Goal: Navigation & Orientation: Find specific page/section

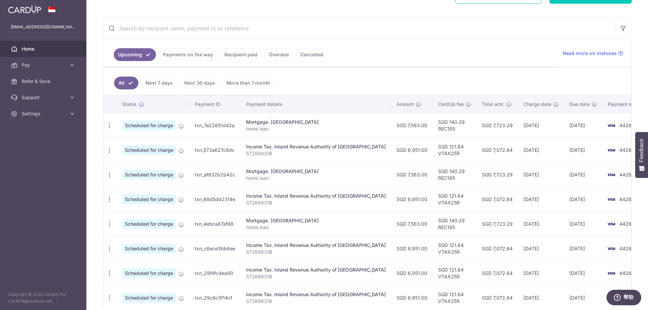
scroll to position [101, 0]
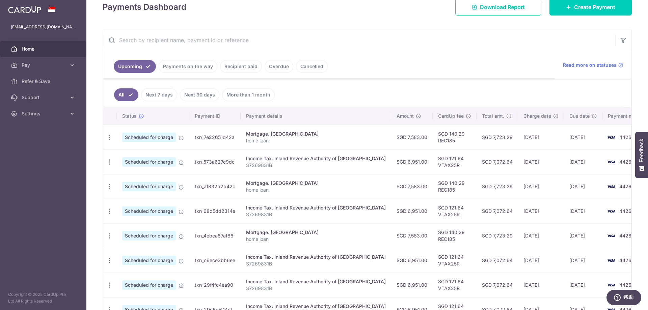
click at [189, 69] on link "Payments on the way" at bounding box center [188, 66] width 59 height 13
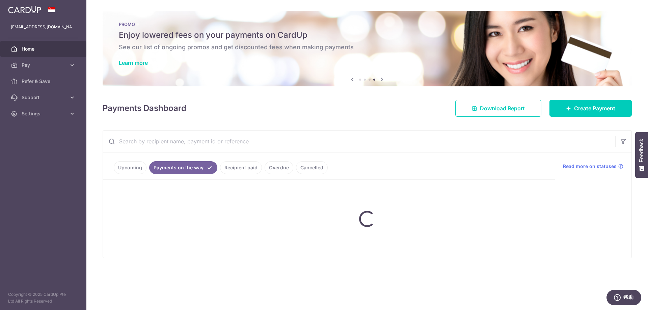
scroll to position [0, 0]
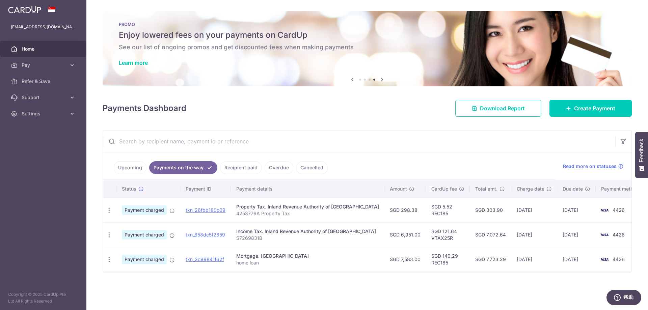
click at [232, 168] on link "Recipient paid" at bounding box center [241, 167] width 42 height 13
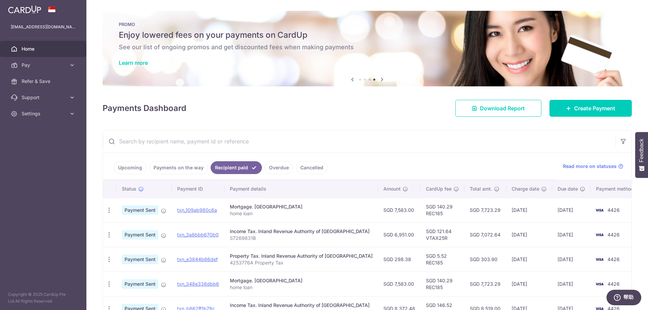
click at [180, 169] on link "Payments on the way" at bounding box center [178, 167] width 59 height 13
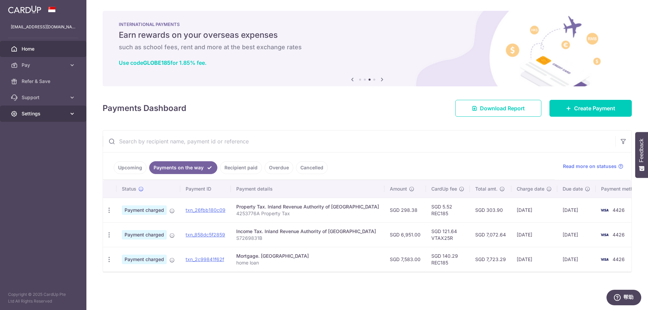
click at [58, 110] on link "Settings" at bounding box center [43, 114] width 86 height 16
click at [37, 145] on span "Logout" at bounding box center [44, 146] width 45 height 7
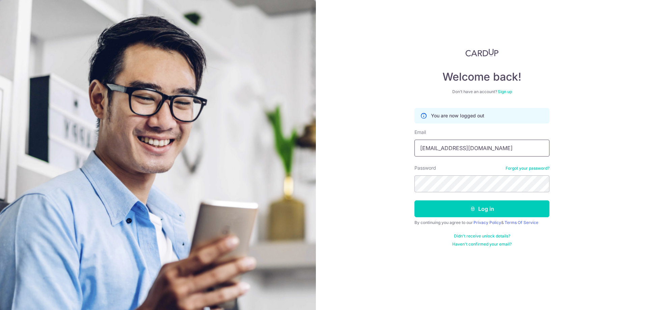
type input "xuc116@gmail.com"
click at [464, 209] on button "Log in" at bounding box center [482, 209] width 135 height 17
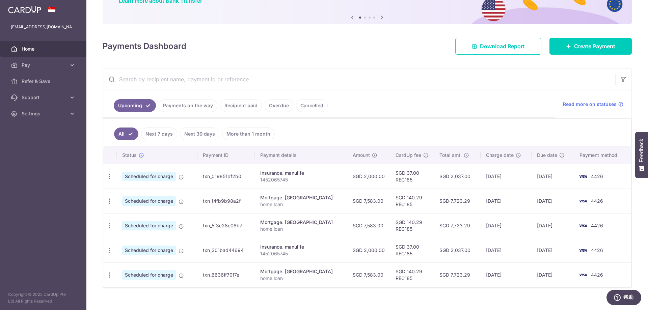
scroll to position [68, 0]
